Goal: Information Seeking & Learning: Understand process/instructions

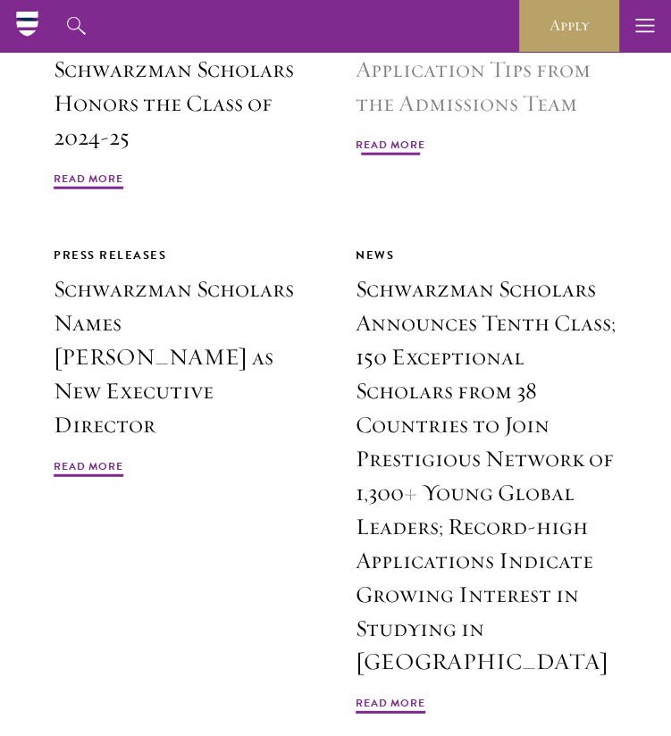
scroll to position [5544, 0]
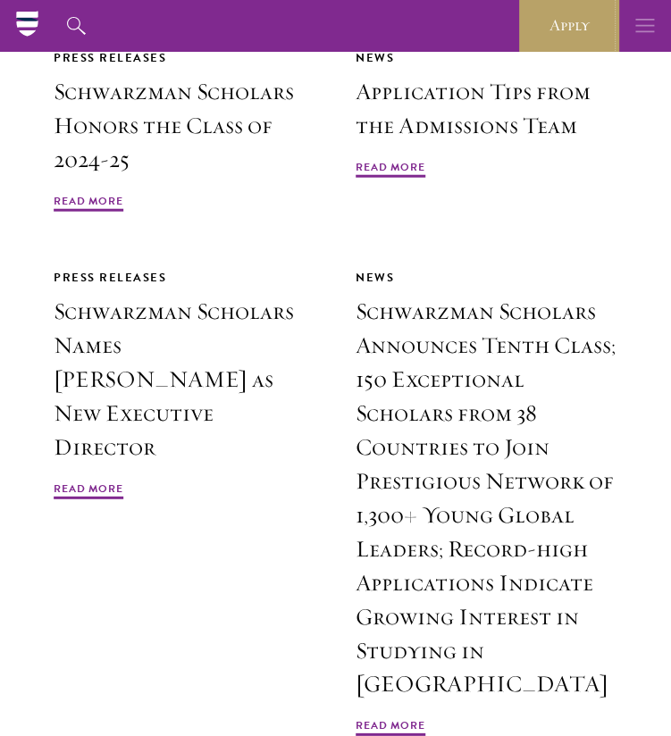
click at [638, 19] on use "button" at bounding box center [644, 25] width 19 height 13
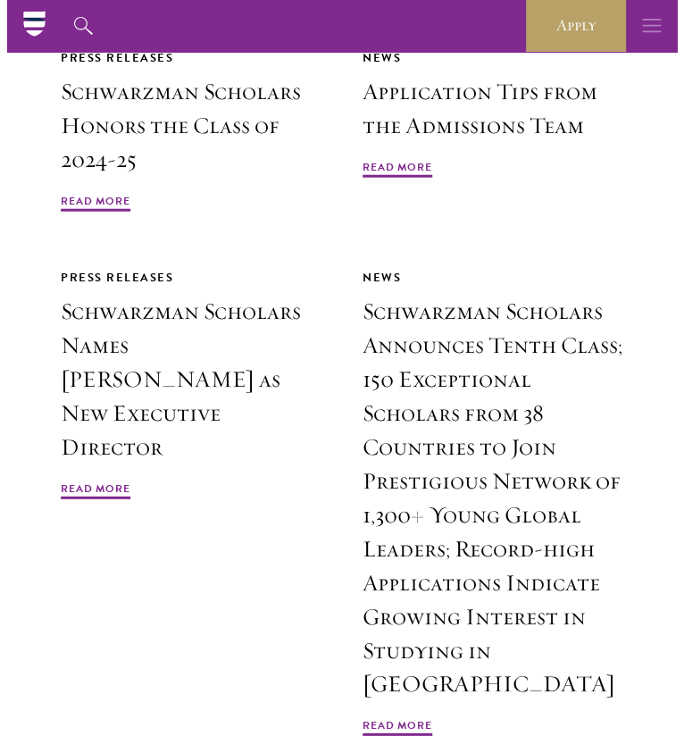
scroll to position [5501, 0]
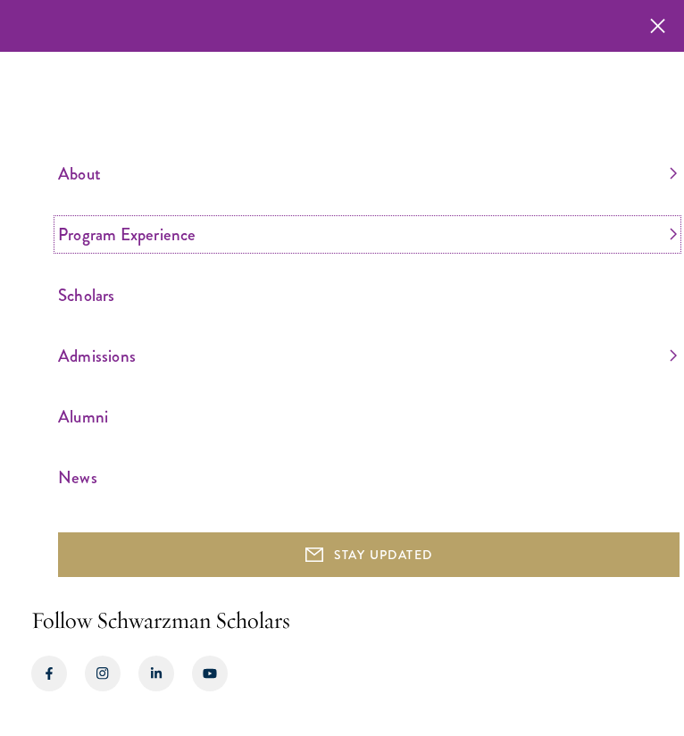
click at [666, 237] on link "Program Experience" at bounding box center [367, 234] width 619 height 29
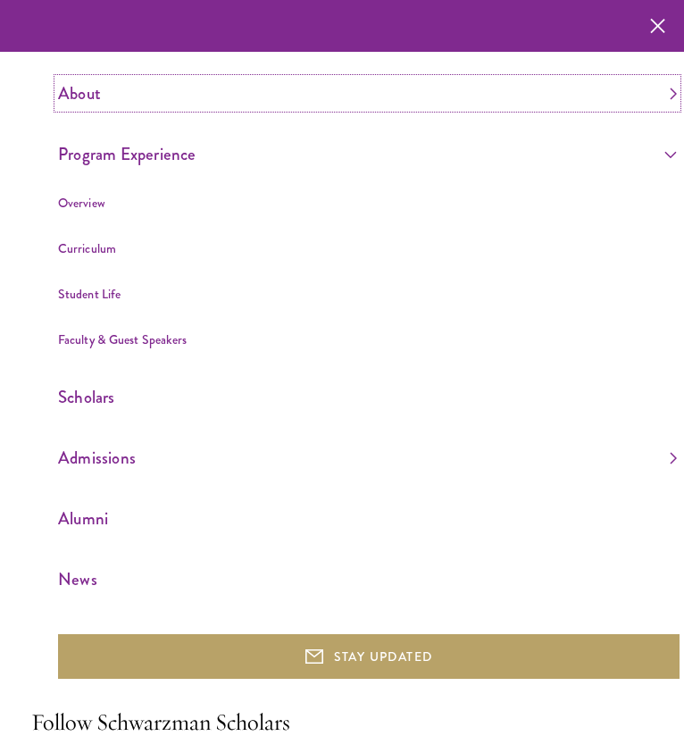
click at [89, 103] on link "About" at bounding box center [367, 93] width 619 height 29
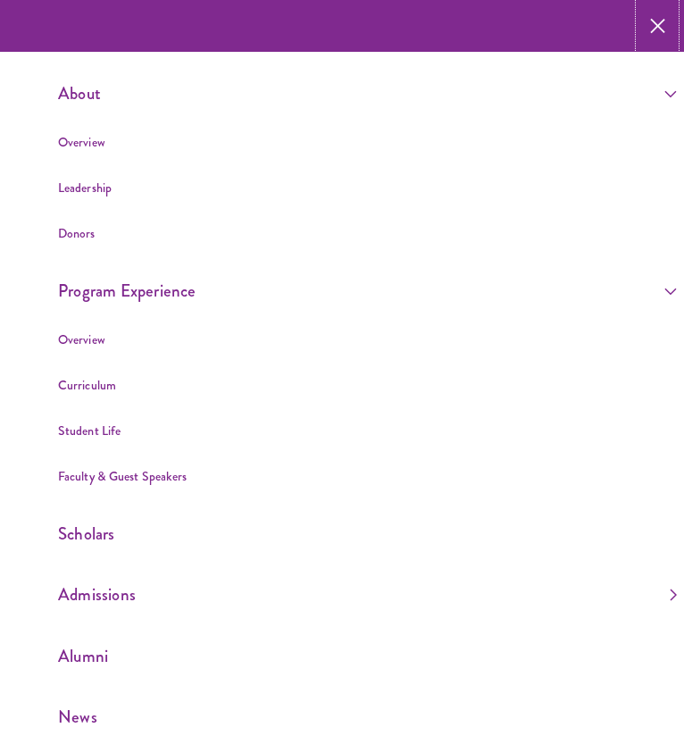
click at [650, 26] on icon "button" at bounding box center [657, 26] width 15 height 52
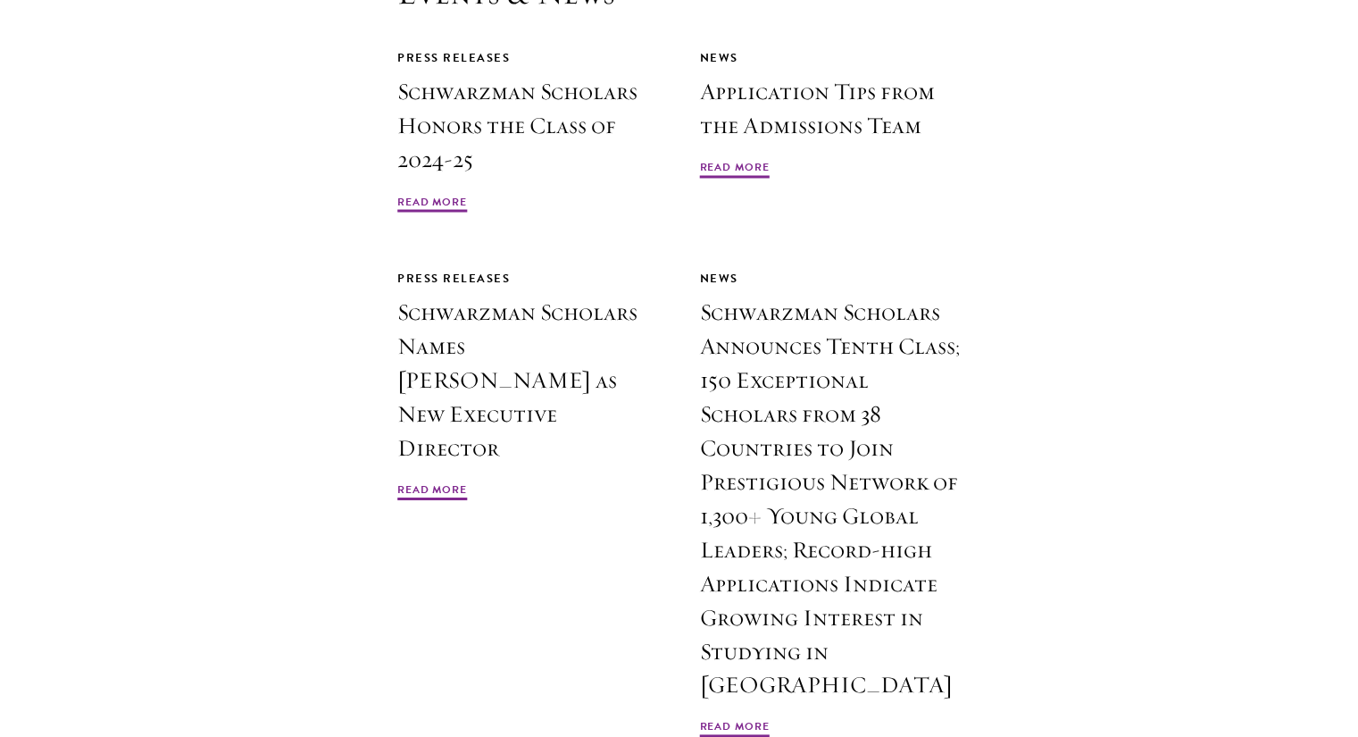
scroll to position [5383, 0]
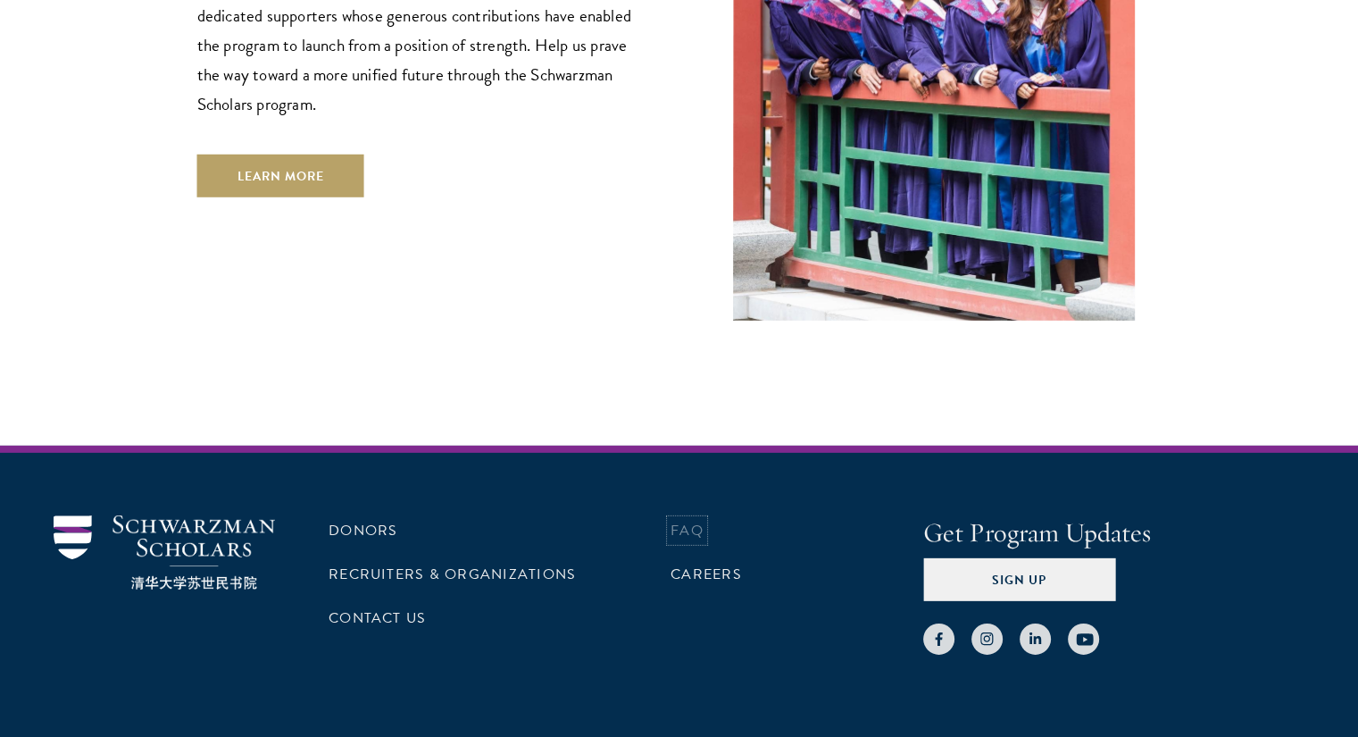
click at [670, 520] on link "FAQ" at bounding box center [687, 530] width 33 height 21
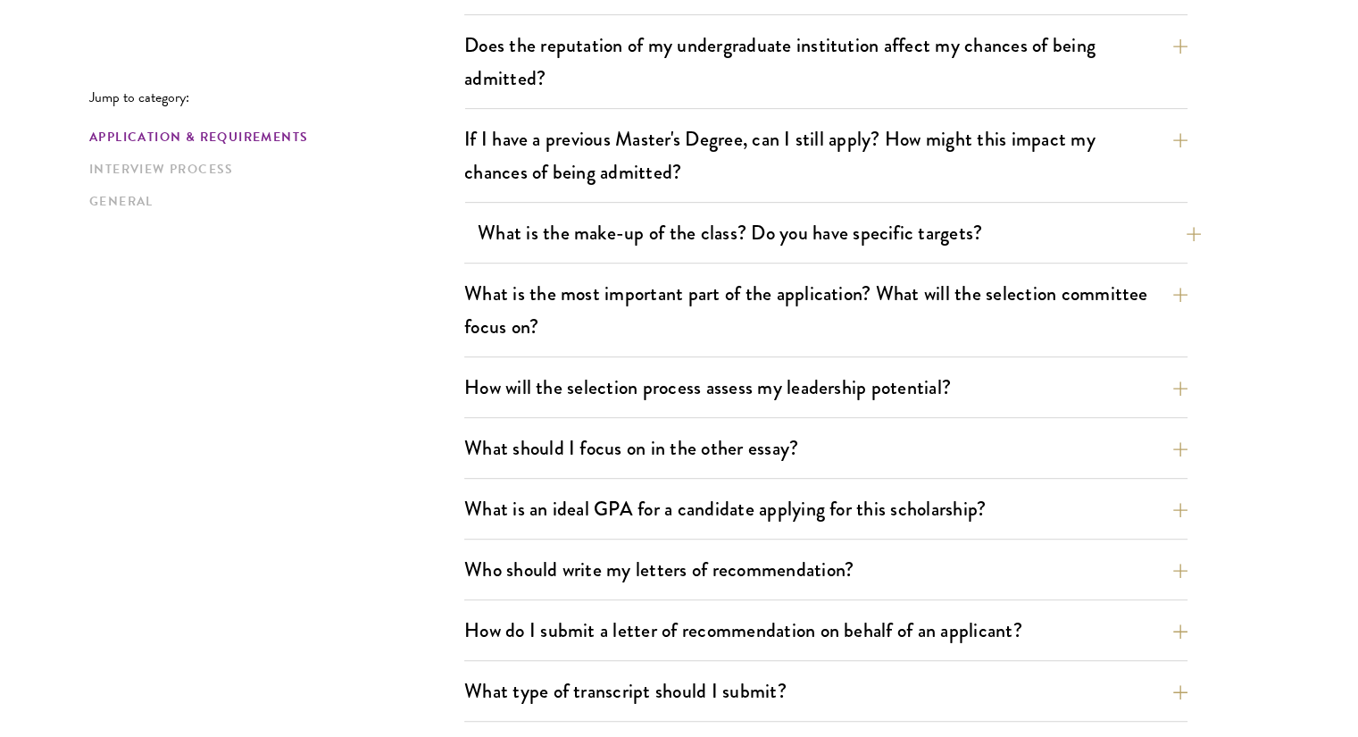
scroll to position [792, 0]
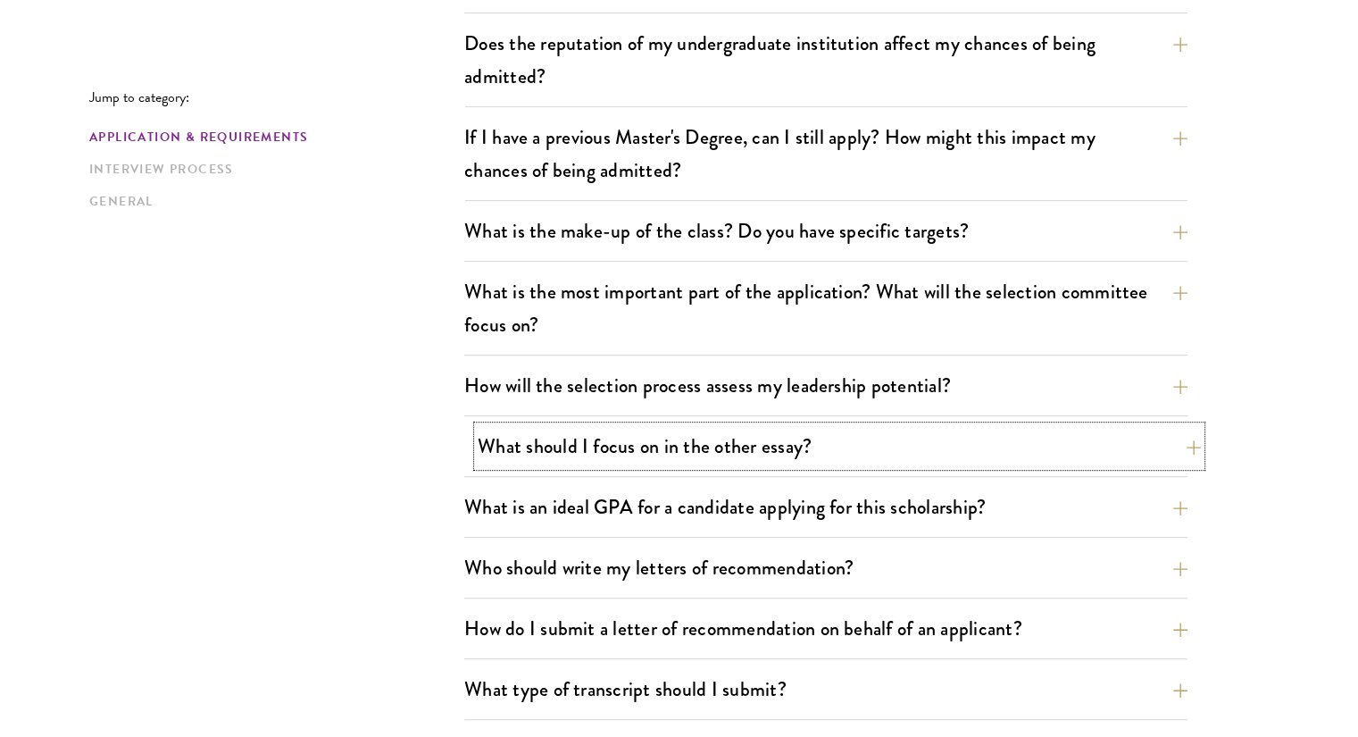
click at [858, 447] on button "What should I focus on in the other essay?" at bounding box center [839, 446] width 723 height 40
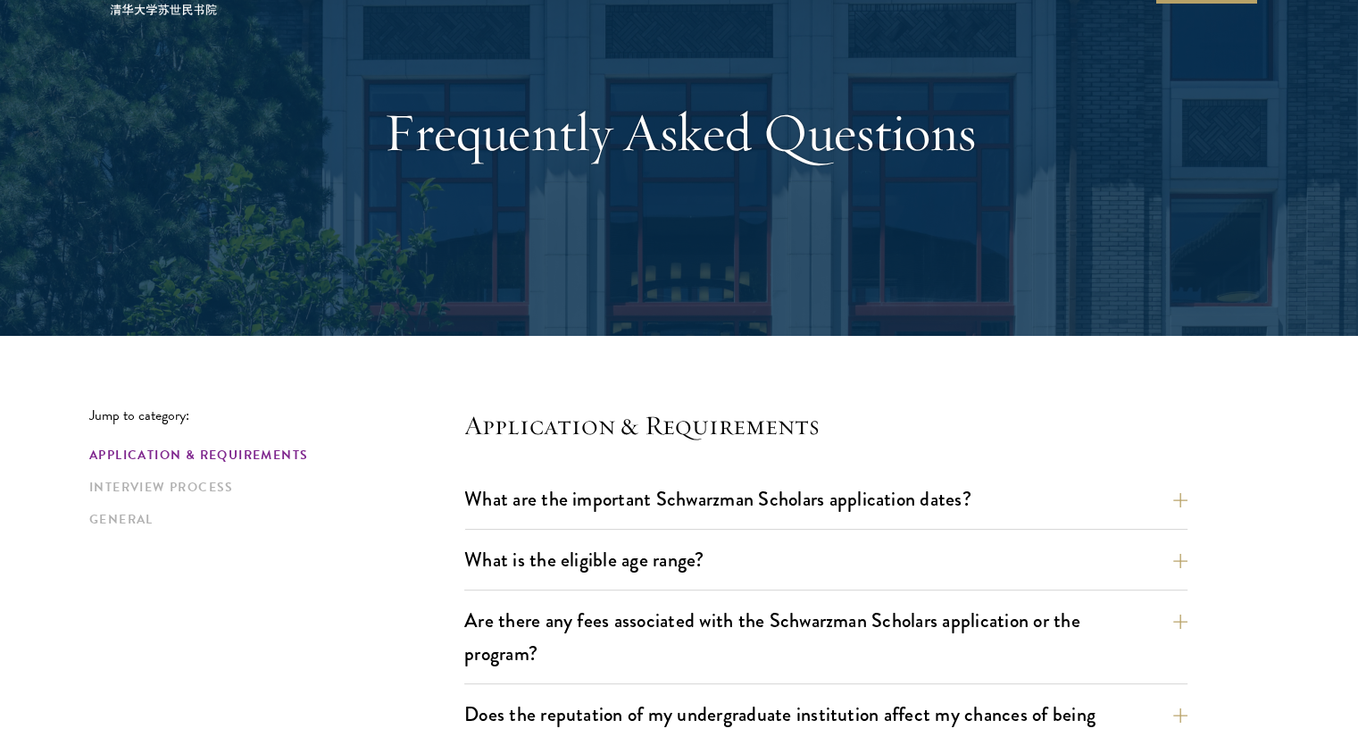
scroll to position [0, 0]
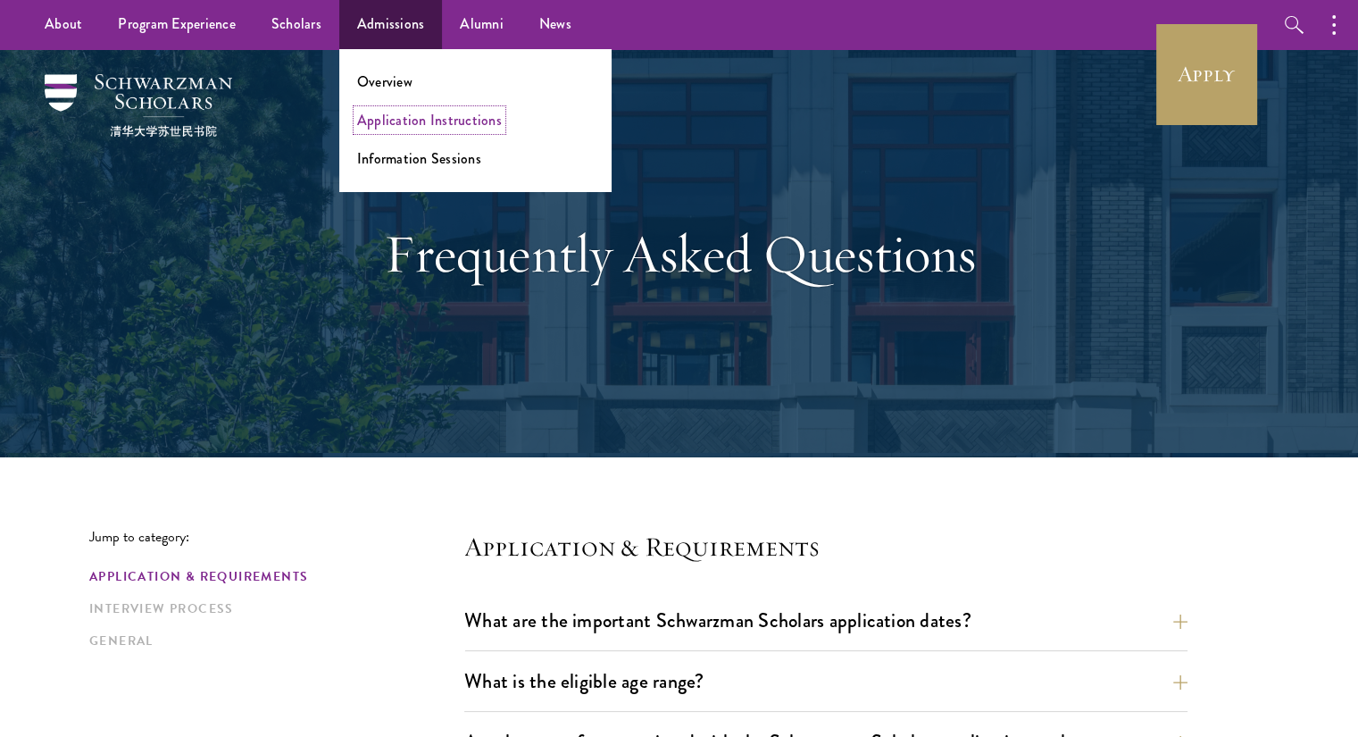
click at [439, 120] on link "Application Instructions" at bounding box center [429, 120] width 145 height 21
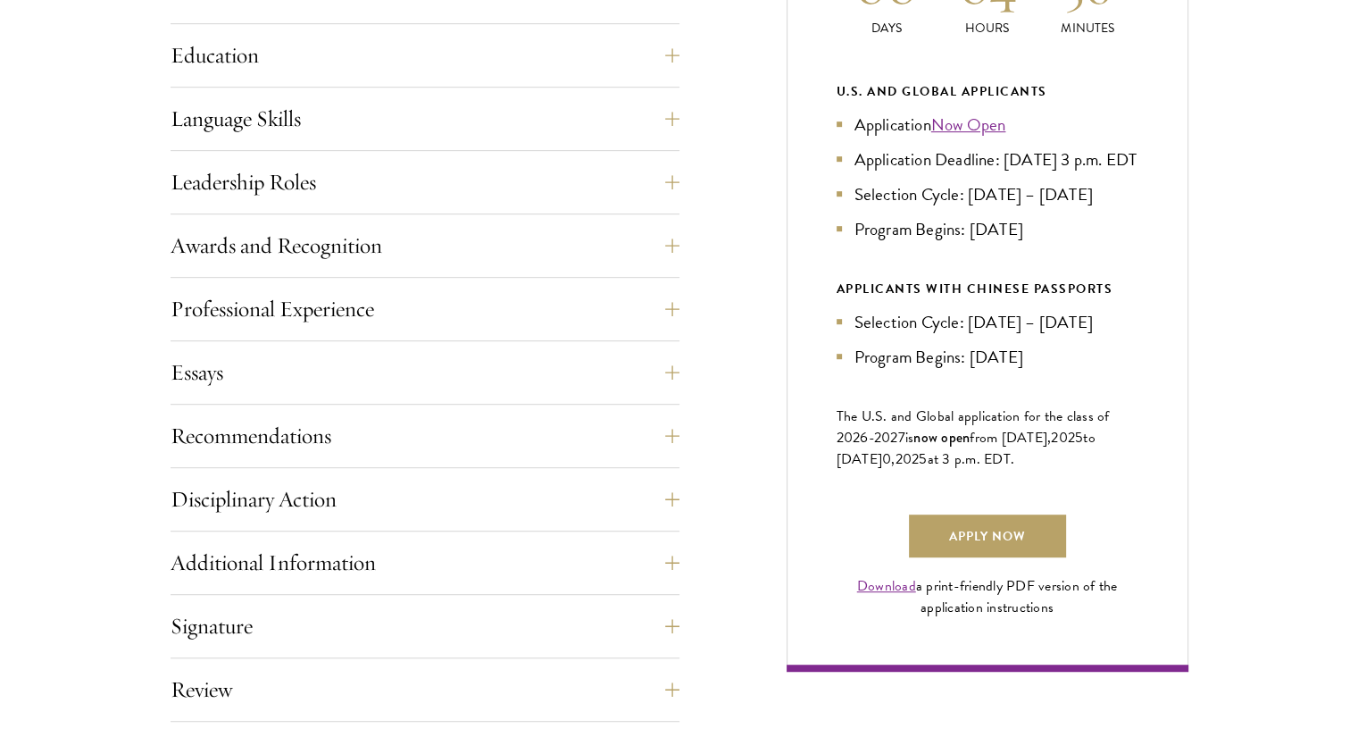
scroll to position [931, 0]
click at [458, 381] on button "Essays" at bounding box center [438, 373] width 509 height 43
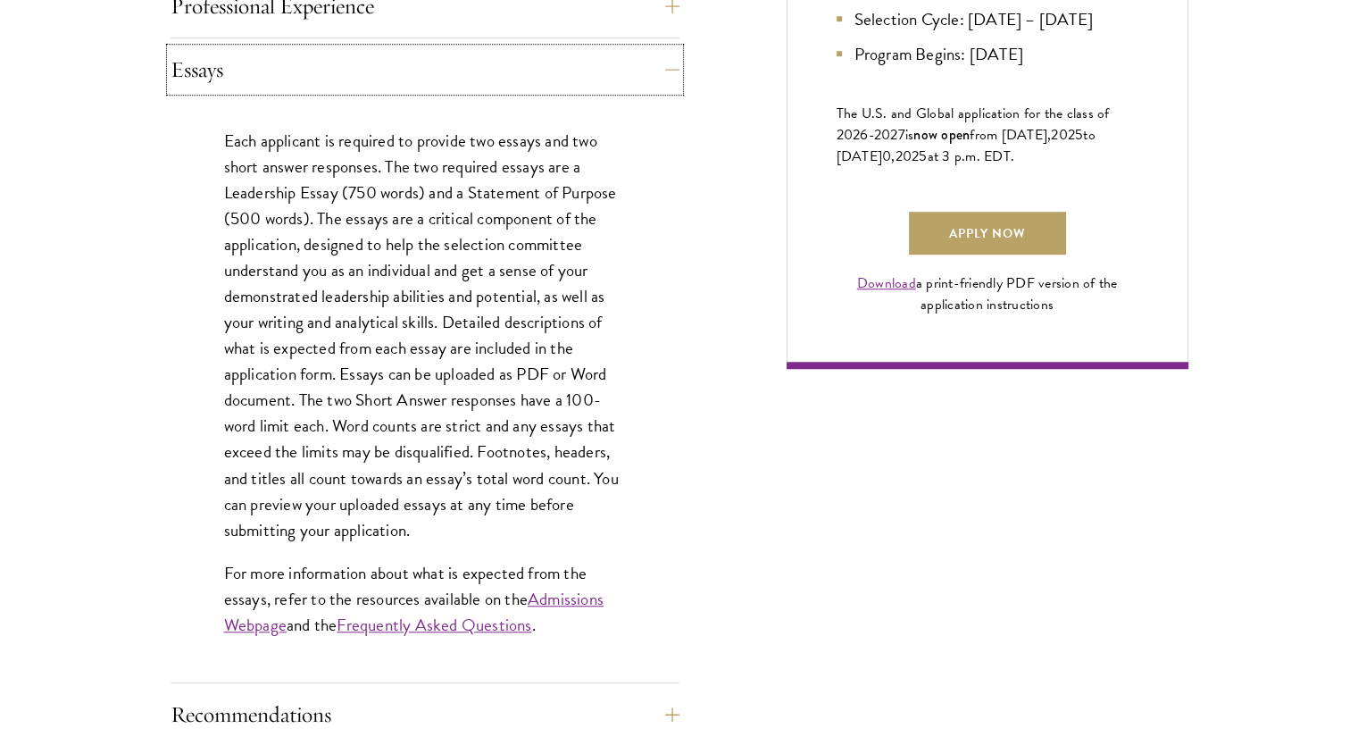
scroll to position [1234, 0]
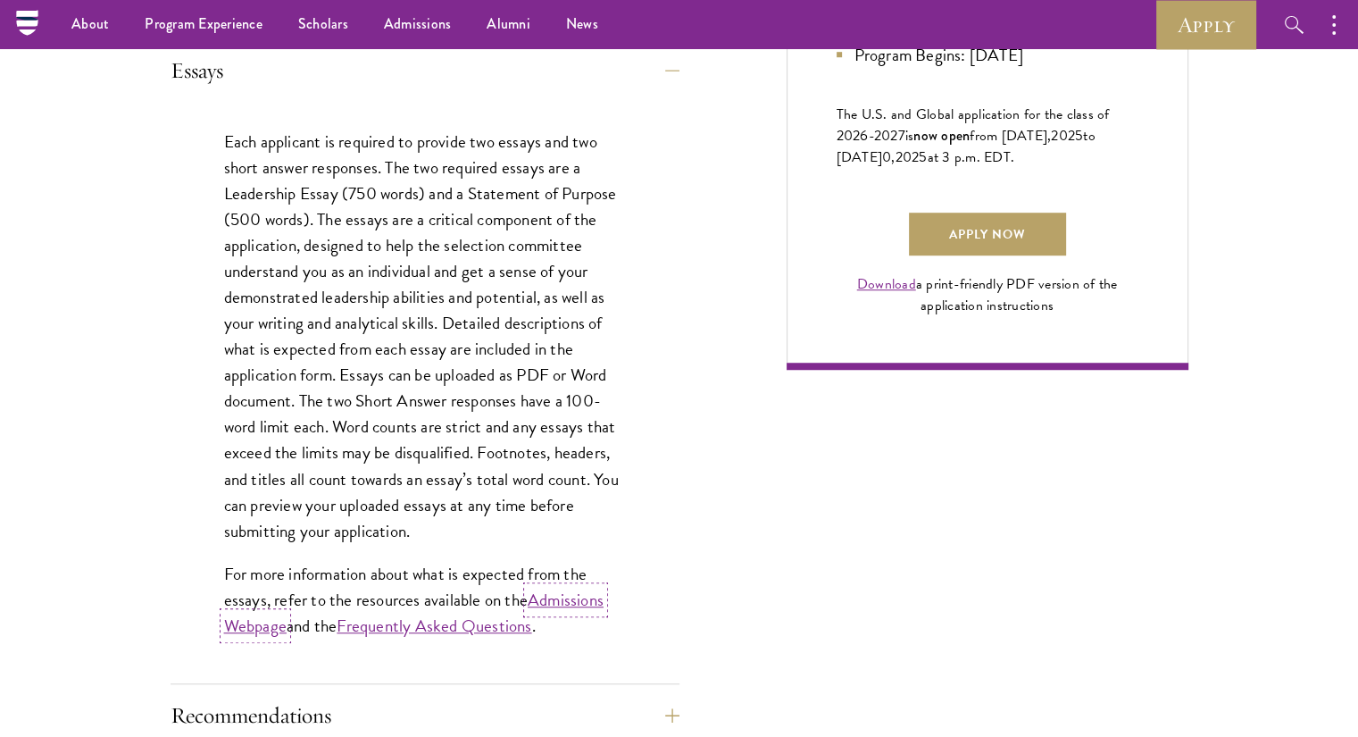
click at [554, 596] on link "Admissions Webpage" at bounding box center [414, 613] width 380 height 52
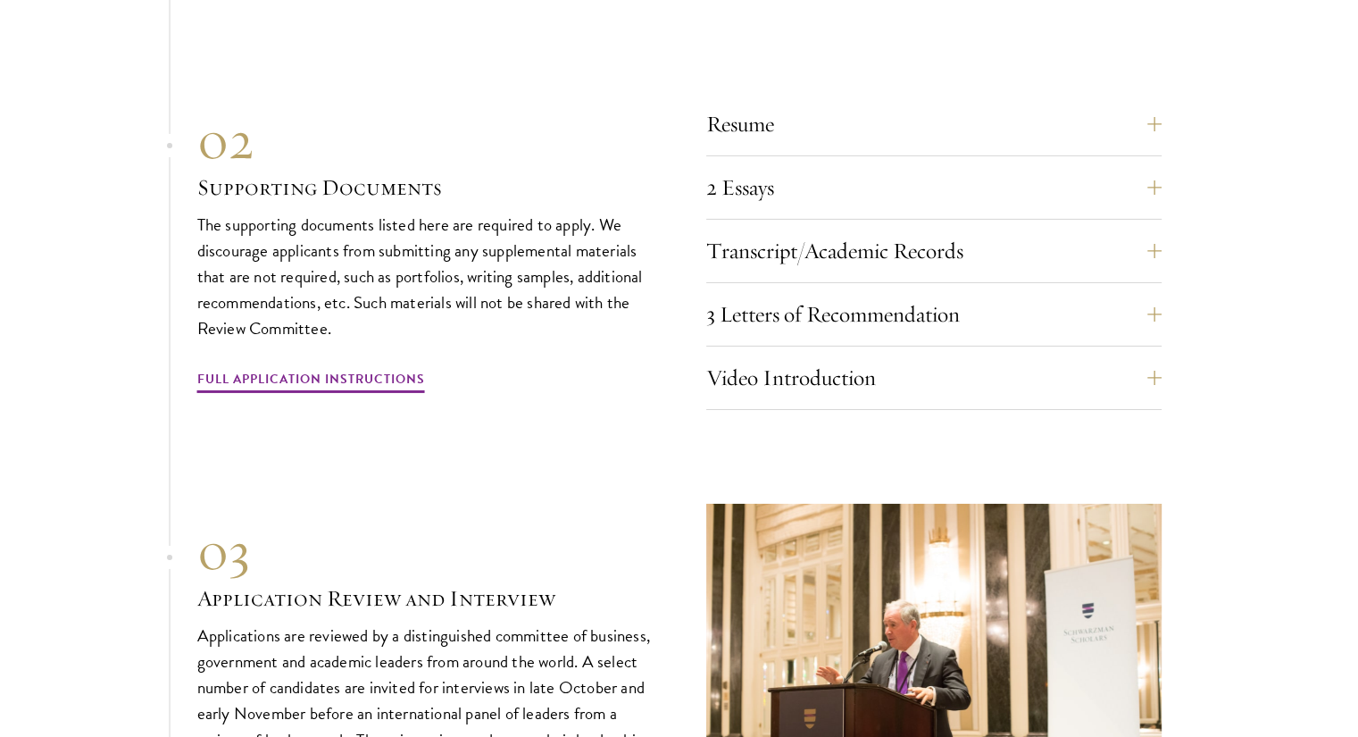
scroll to position [5976, 0]
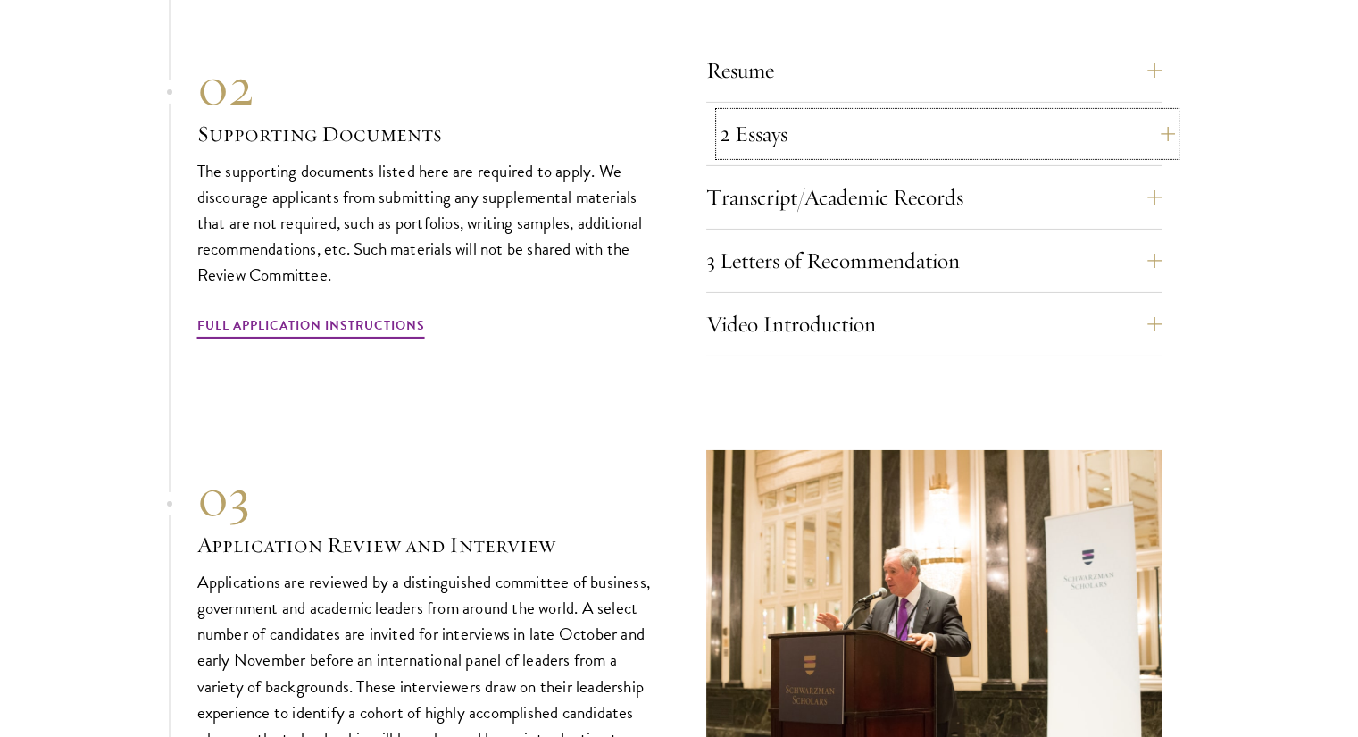
click at [832, 138] on button "2 Essays" at bounding box center [947, 134] width 455 height 43
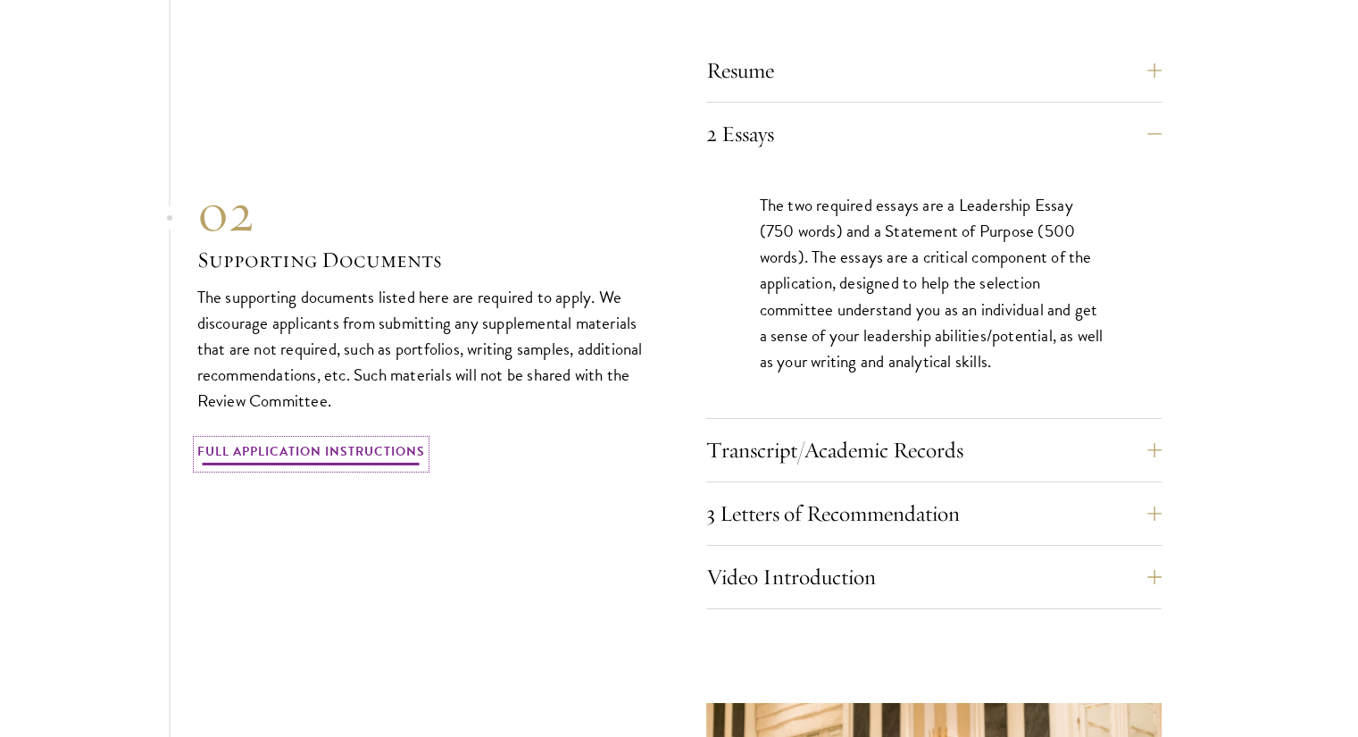
click at [342, 441] on link "Full Application Instructions" at bounding box center [311, 454] width 228 height 28
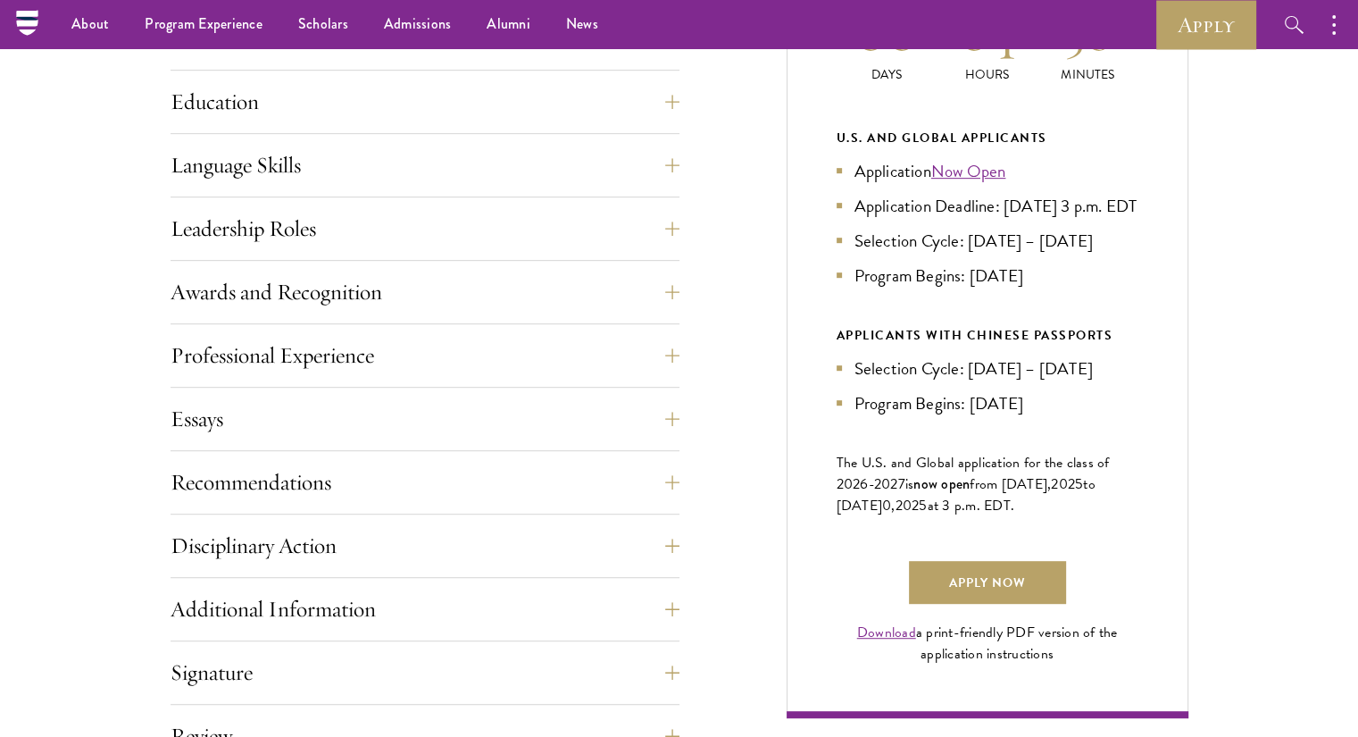
scroll to position [876, 0]
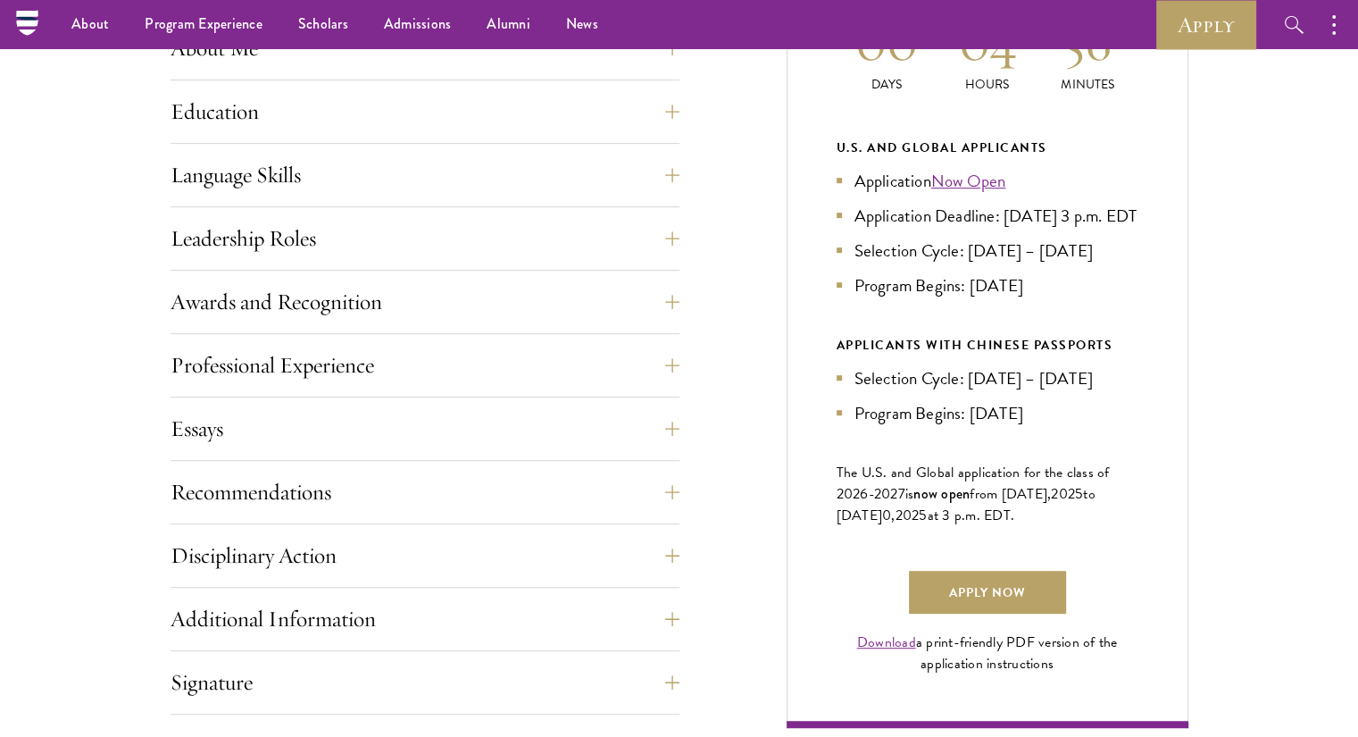
click at [315, 458] on div "Application Home Page The online application form must be completed in English.…" at bounding box center [425, 402] width 509 height 1005
click at [326, 446] on button "Essays" at bounding box center [438, 428] width 509 height 43
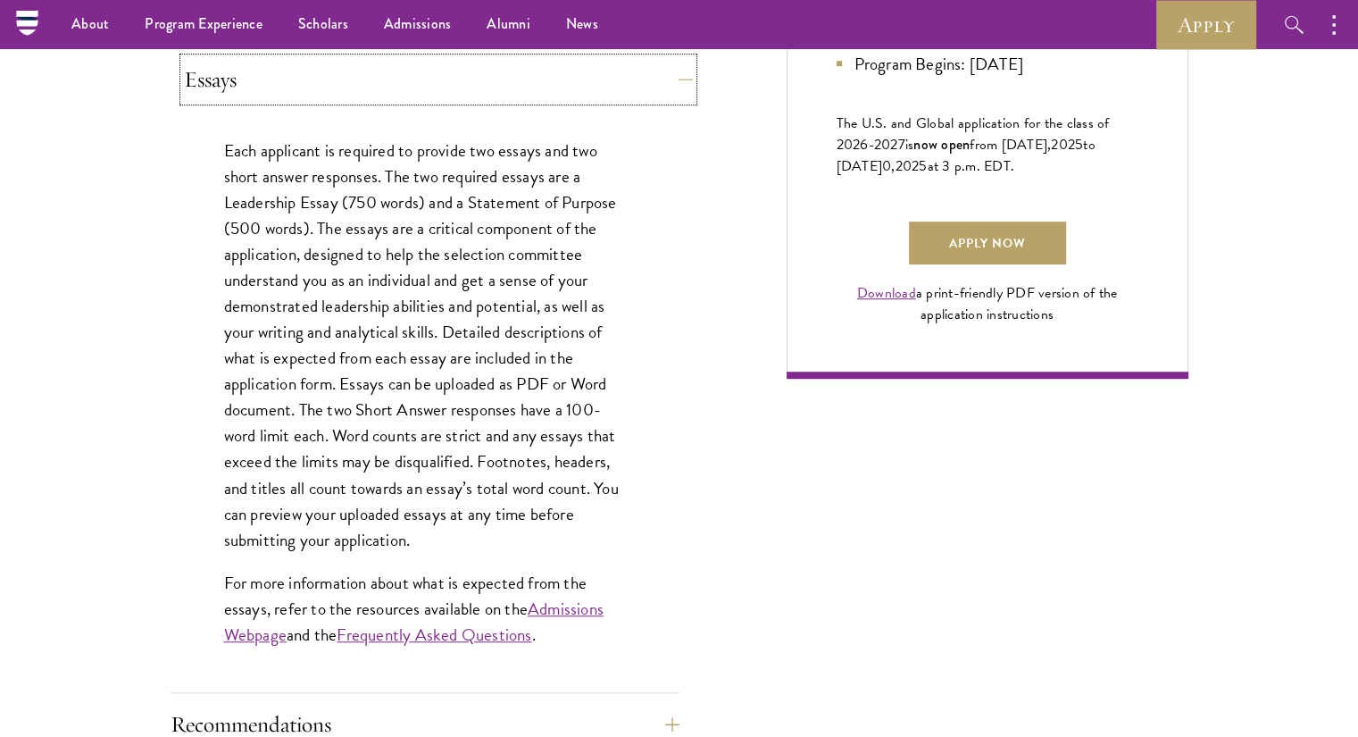
scroll to position [1219, 0]
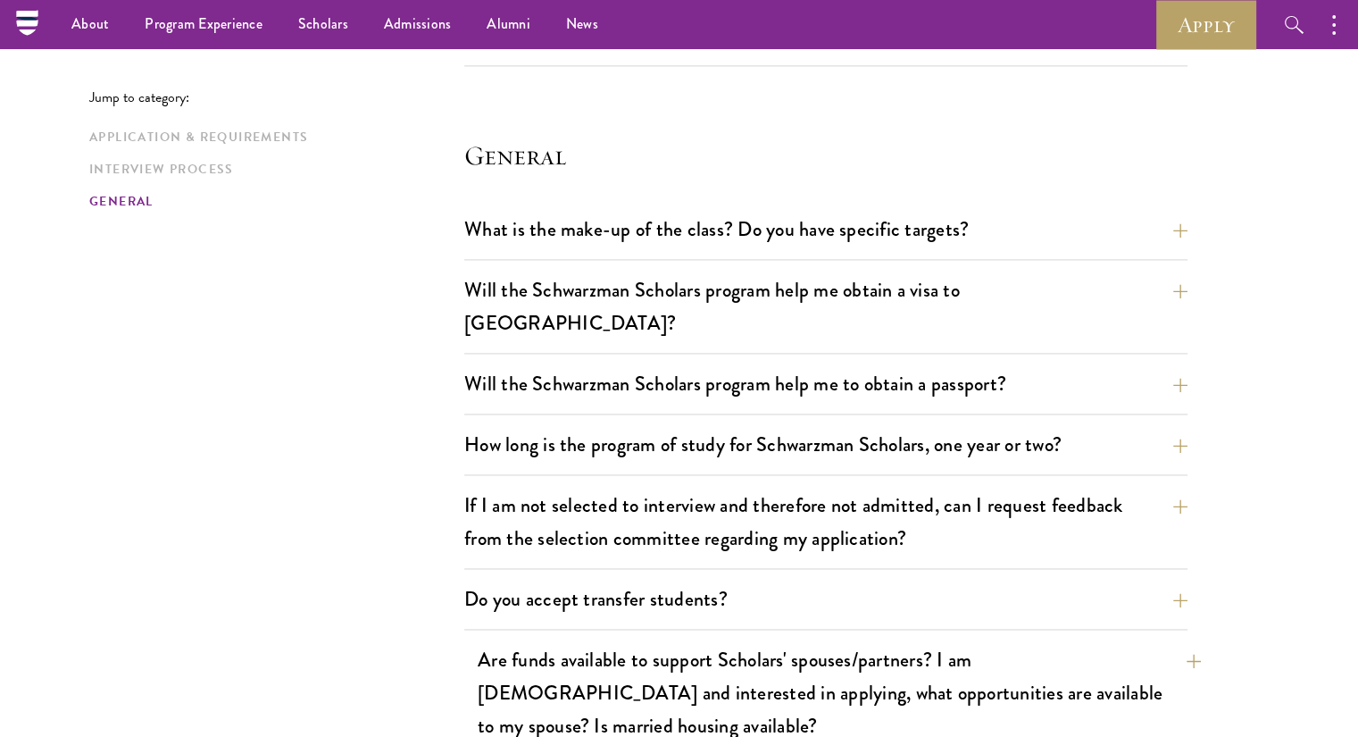
scroll to position [2422, 0]
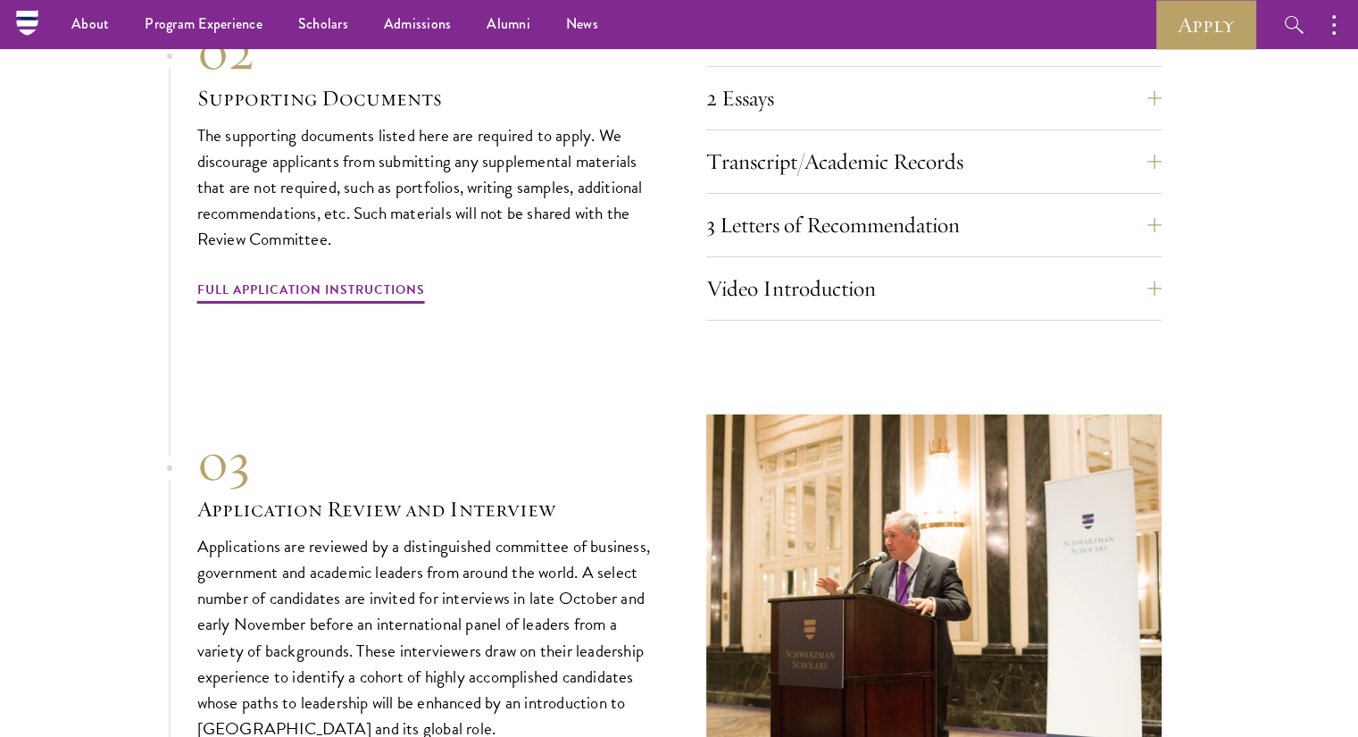
scroll to position [5971, 0]
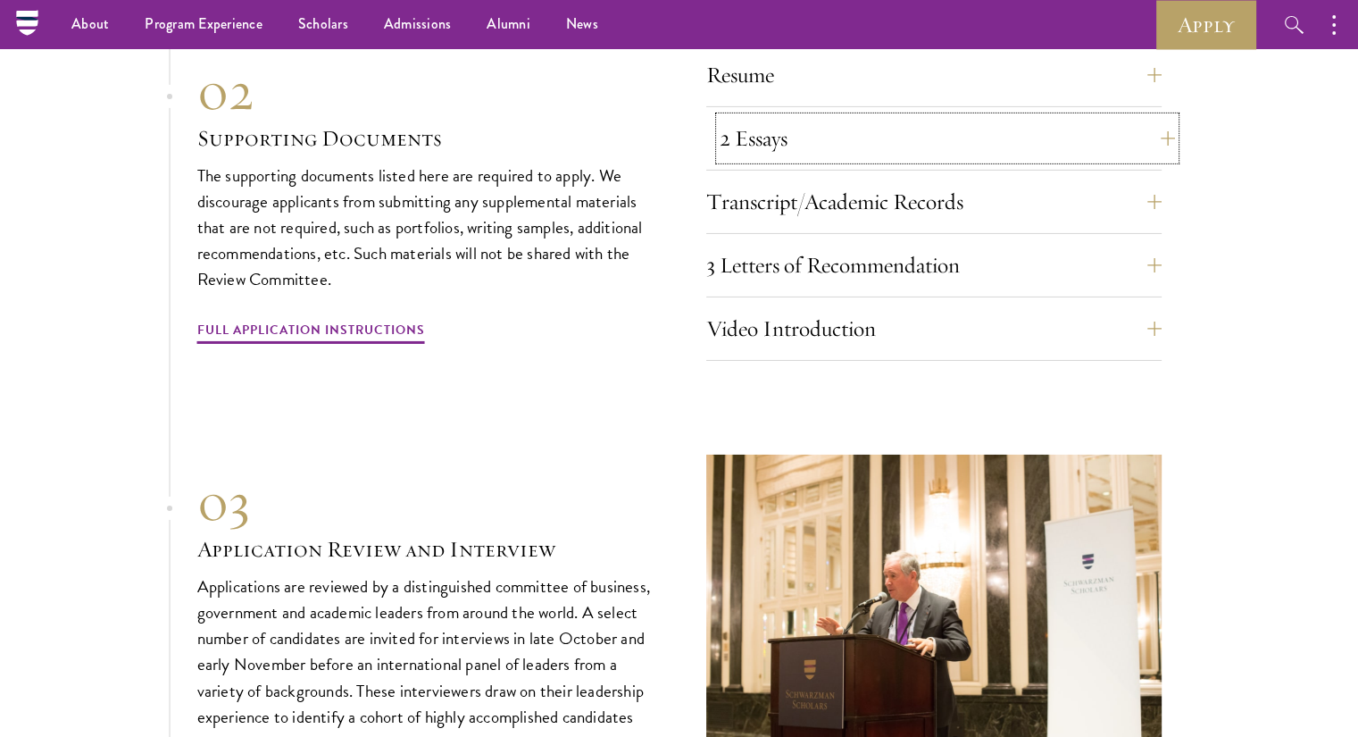
click at [1155, 129] on button "2 Essays" at bounding box center [947, 138] width 455 height 43
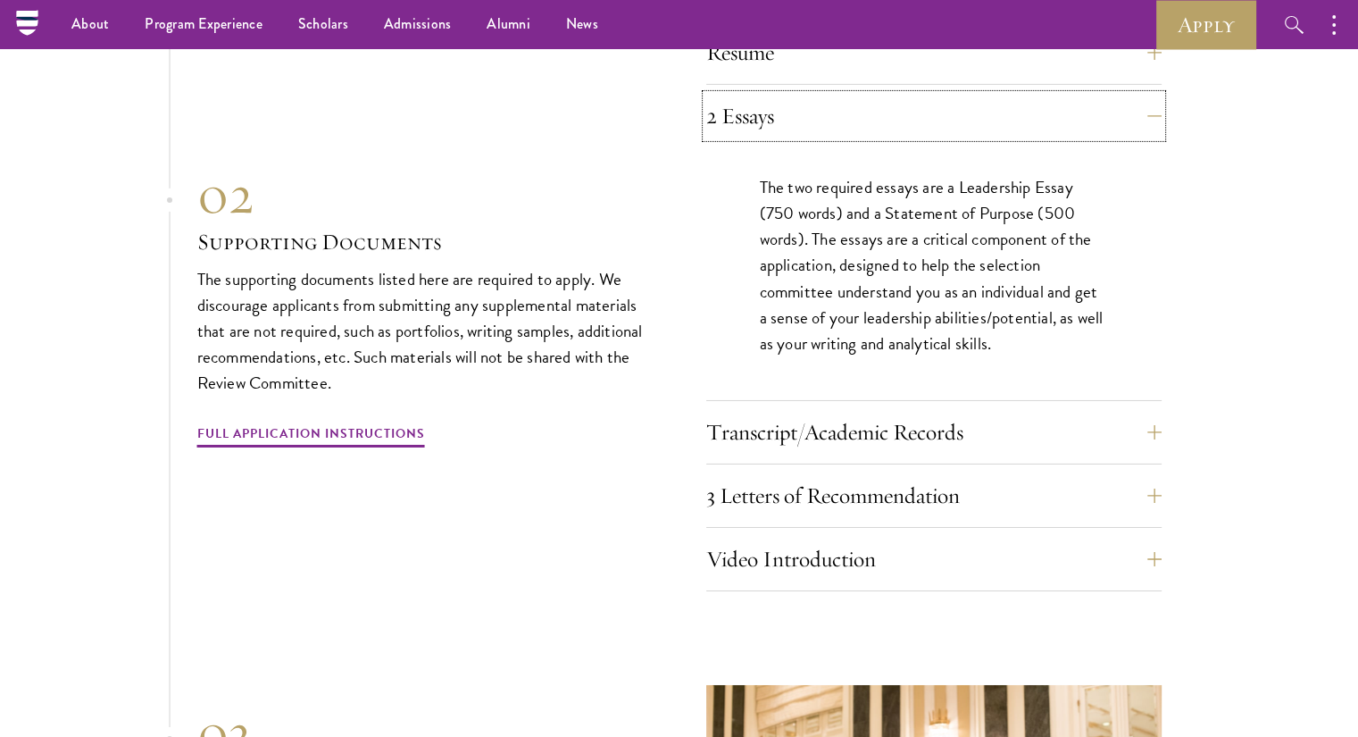
scroll to position [5992, 0]
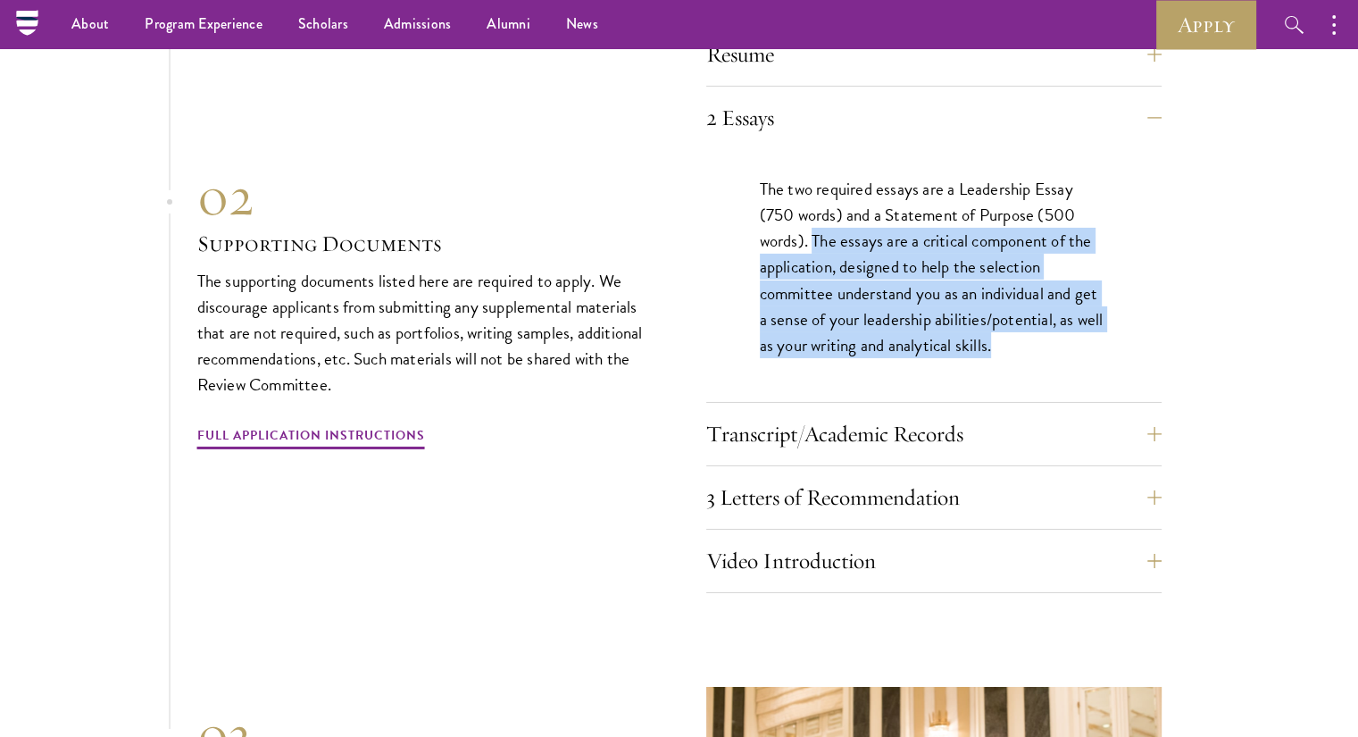
drag, startPoint x: 813, startPoint y: 230, endPoint x: 1009, endPoint y: 335, distance: 221.7
click at [1009, 335] on p "The two required essays are a Leadership Essay (750 words) and a Statement of P…" at bounding box center [934, 266] width 348 height 181
copy p "The essays are a critical component of the application, designed to help the se…"
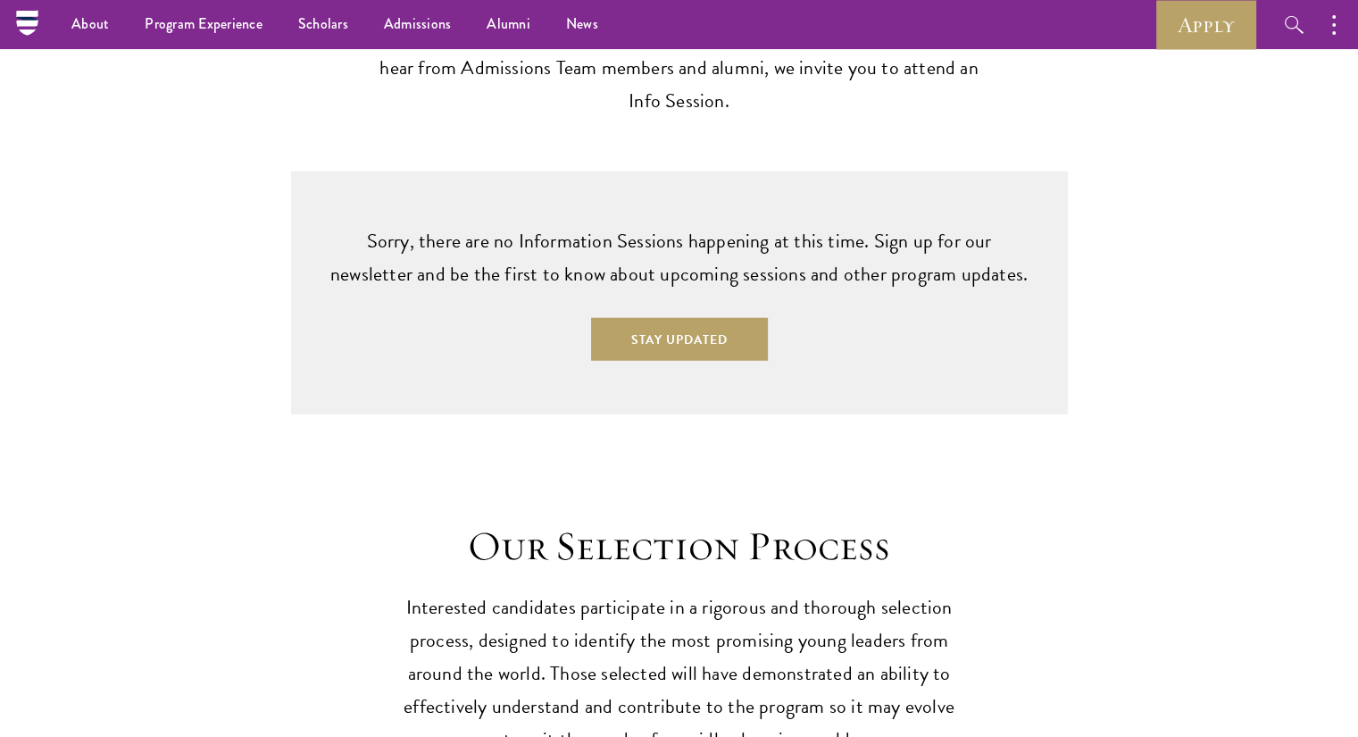
scroll to position [4632, 0]
